Goal: Ask a question: Seek information or help from site administrators or community

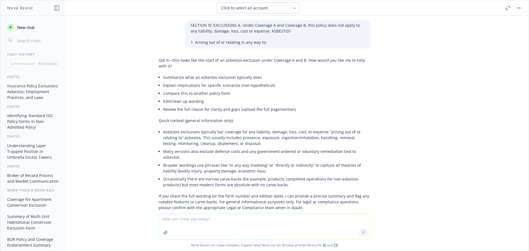
scroll to position [806, 0]
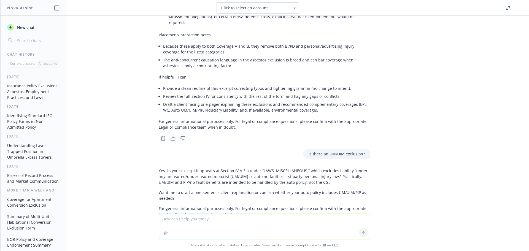
click at [200, 219] on textarea at bounding box center [264, 226] width 211 height 25
type textarea "question: is um/uim typically excluded on an excess liability policy?"
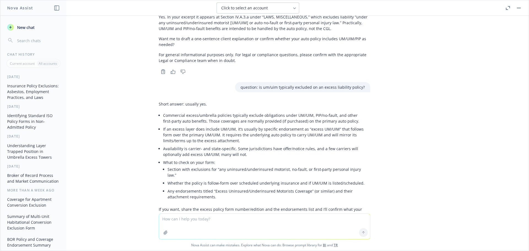
scroll to position [961, 0]
click at [449, 92] on div "SECTION IV. EXCLUSIONS A. Under Coverage A and Coverage B, this policy does not…" at bounding box center [264, 115] width 529 height 198
click at [449, 164] on div "SECTION IV. EXCLUSIONS A. Under Coverage A and Coverage B, this policy does not…" at bounding box center [264, 115] width 529 height 198
